Goal: Entertainment & Leisure: Consume media (video, audio)

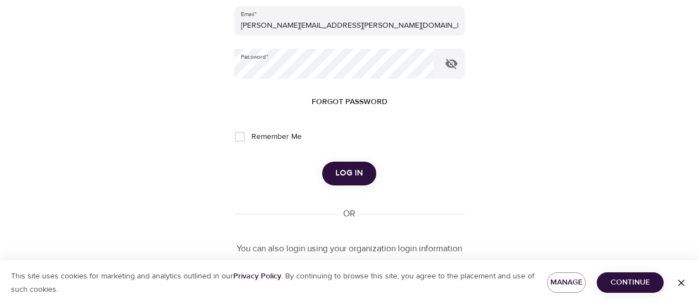
scroll to position [129, 0]
click at [356, 174] on span "Log in" at bounding box center [350, 172] width 28 height 14
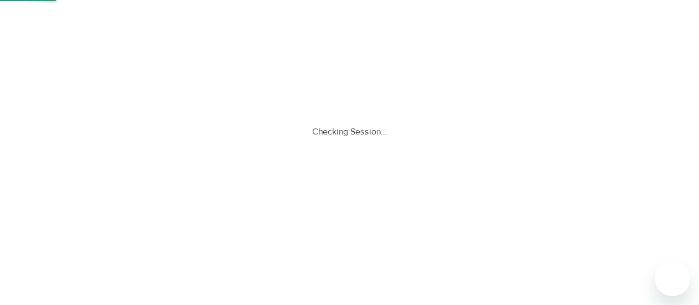
scroll to position [0, 0]
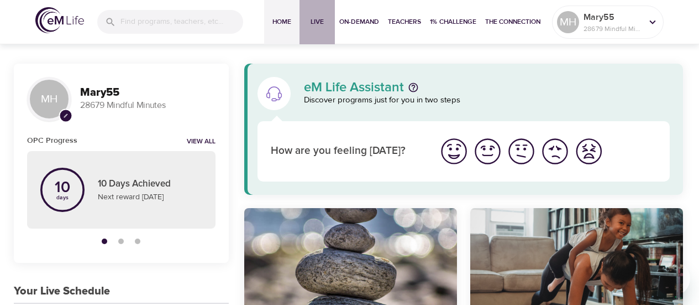
click at [315, 20] on span "Live" at bounding box center [317, 22] width 27 height 12
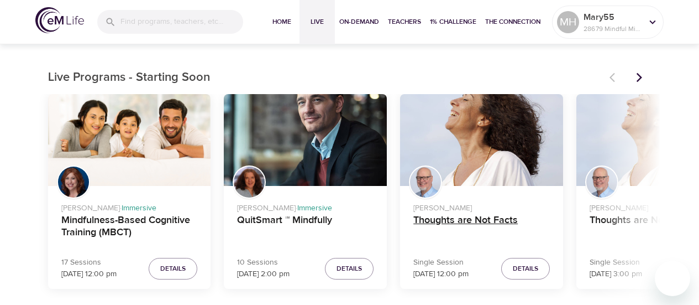
scroll to position [324, 0]
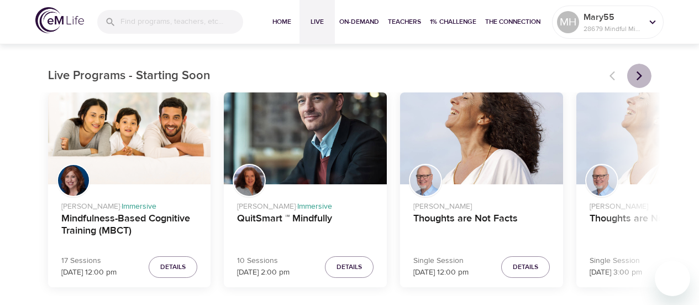
click at [639, 73] on icon "Next items" at bounding box center [639, 75] width 6 height 9
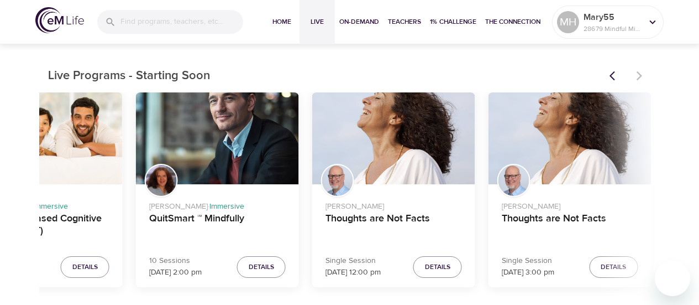
click at [639, 73] on div at bounding box center [627, 76] width 49 height 24
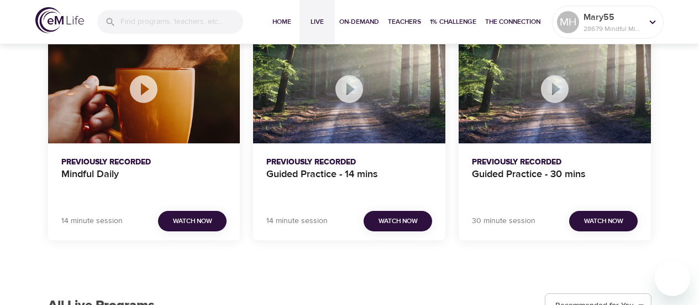
scroll to position [1118, 0]
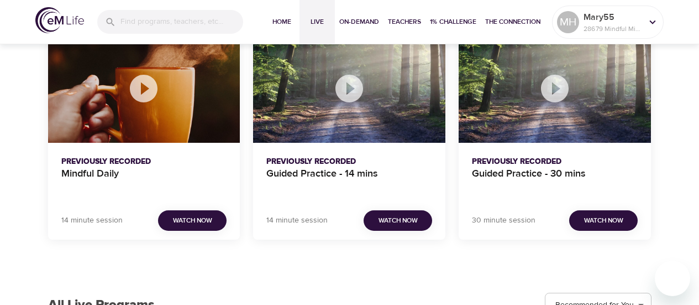
click at [200, 215] on span "Watch Now" at bounding box center [192, 220] width 39 height 12
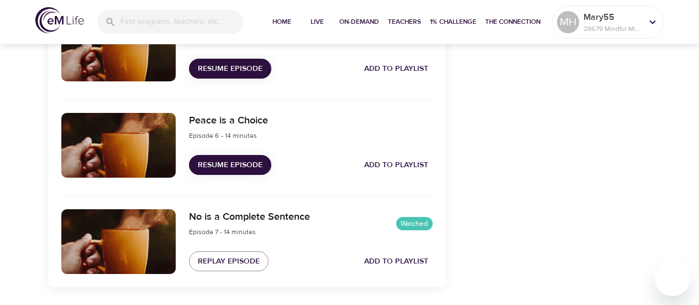
scroll to position [832, 0]
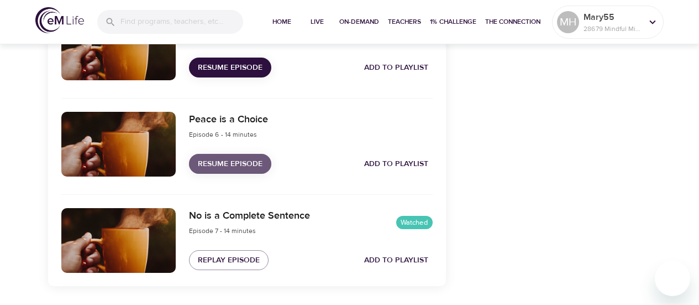
click at [213, 160] on span "Resume Episode" at bounding box center [230, 164] width 65 height 14
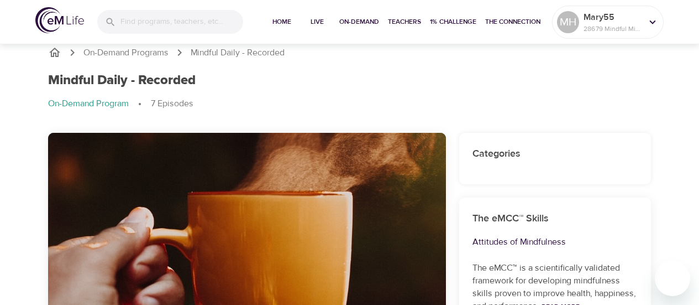
scroll to position [0, 0]
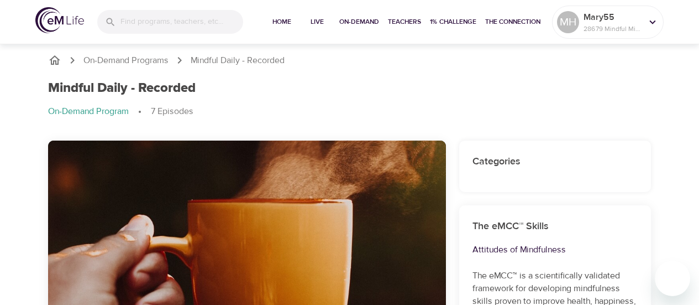
click at [213, 160] on div at bounding box center [247, 242] width 398 height 205
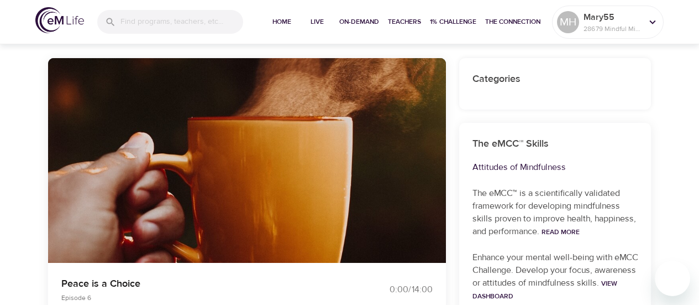
scroll to position [83, 0]
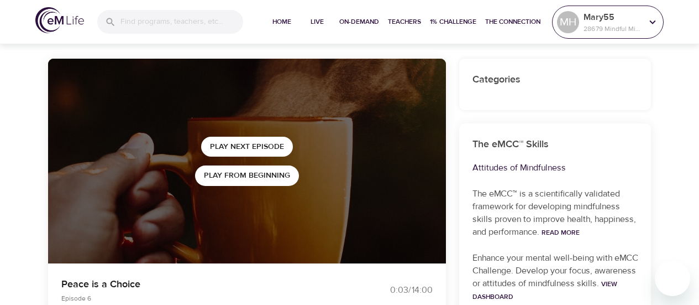
click at [653, 21] on icon at bounding box center [653, 22] width 12 height 12
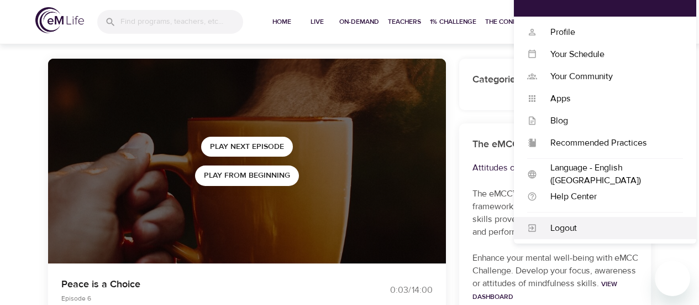
click at [551, 231] on div "Logout" at bounding box center [610, 228] width 146 height 13
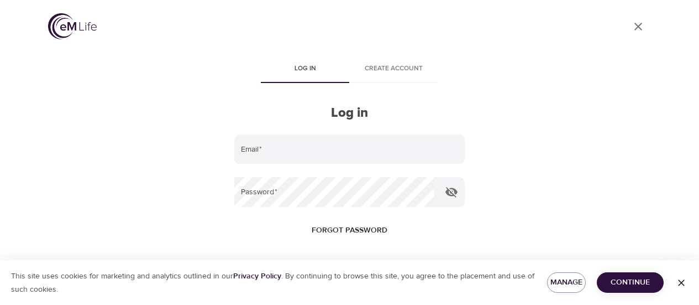
type input "[PERSON_NAME][EMAIL_ADDRESS][PERSON_NAME][DOMAIN_NAME]"
